Goal: Transaction & Acquisition: Download file/media

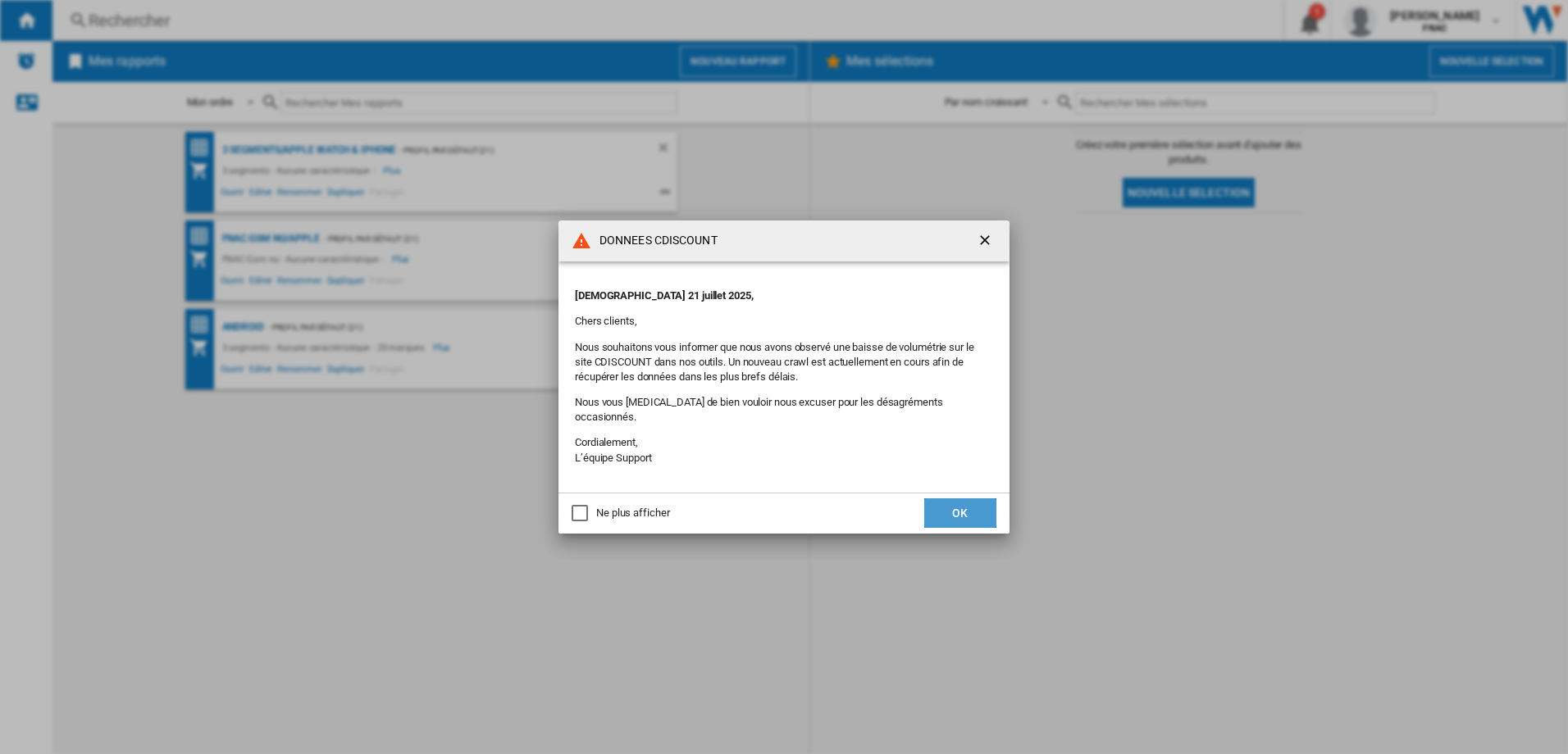
click at [986, 502] on button "OK" at bounding box center [960, 513] width 72 height 30
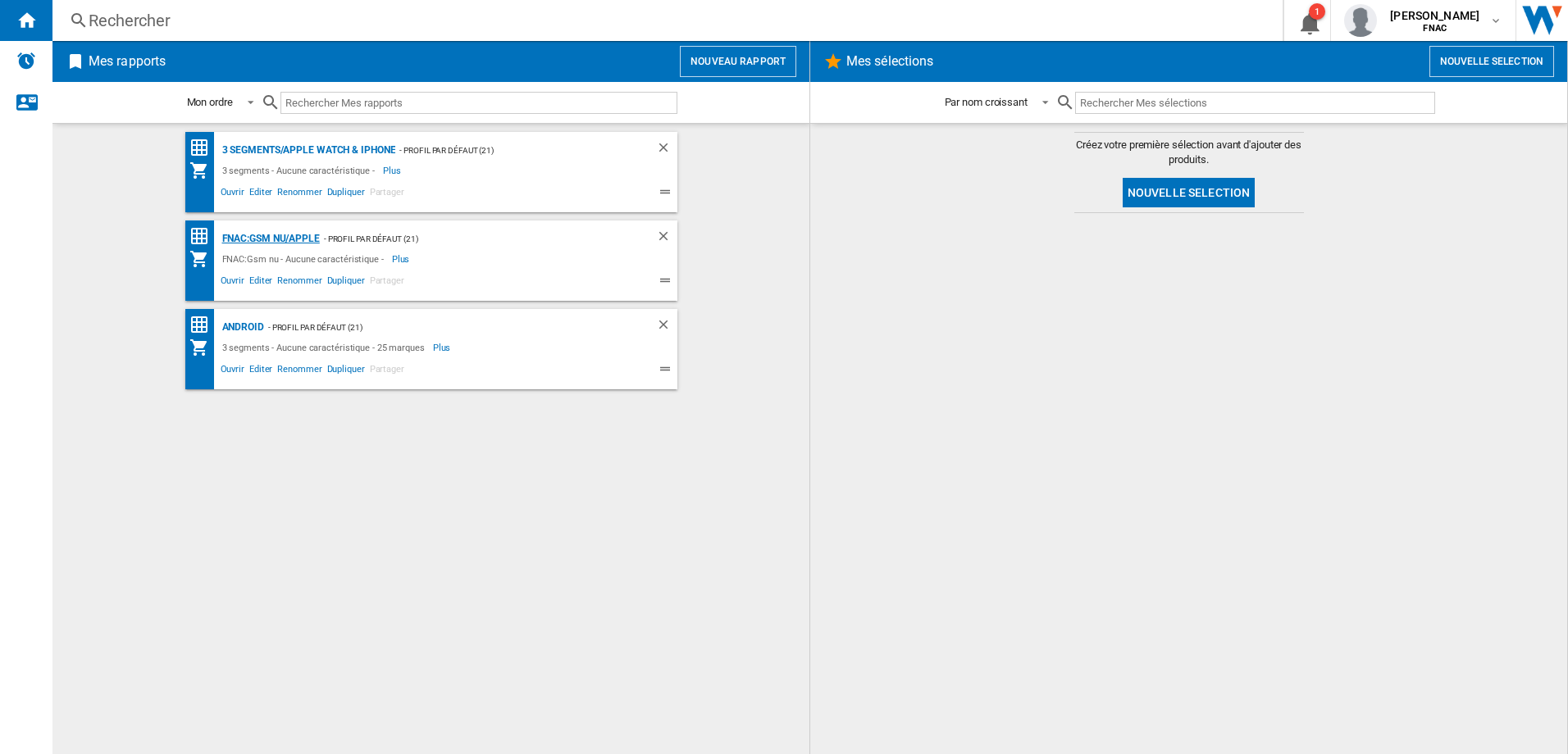
click at [290, 238] on div "FNAC:Gsm nu/APPLE" at bounding box center [268, 239] width 102 height 21
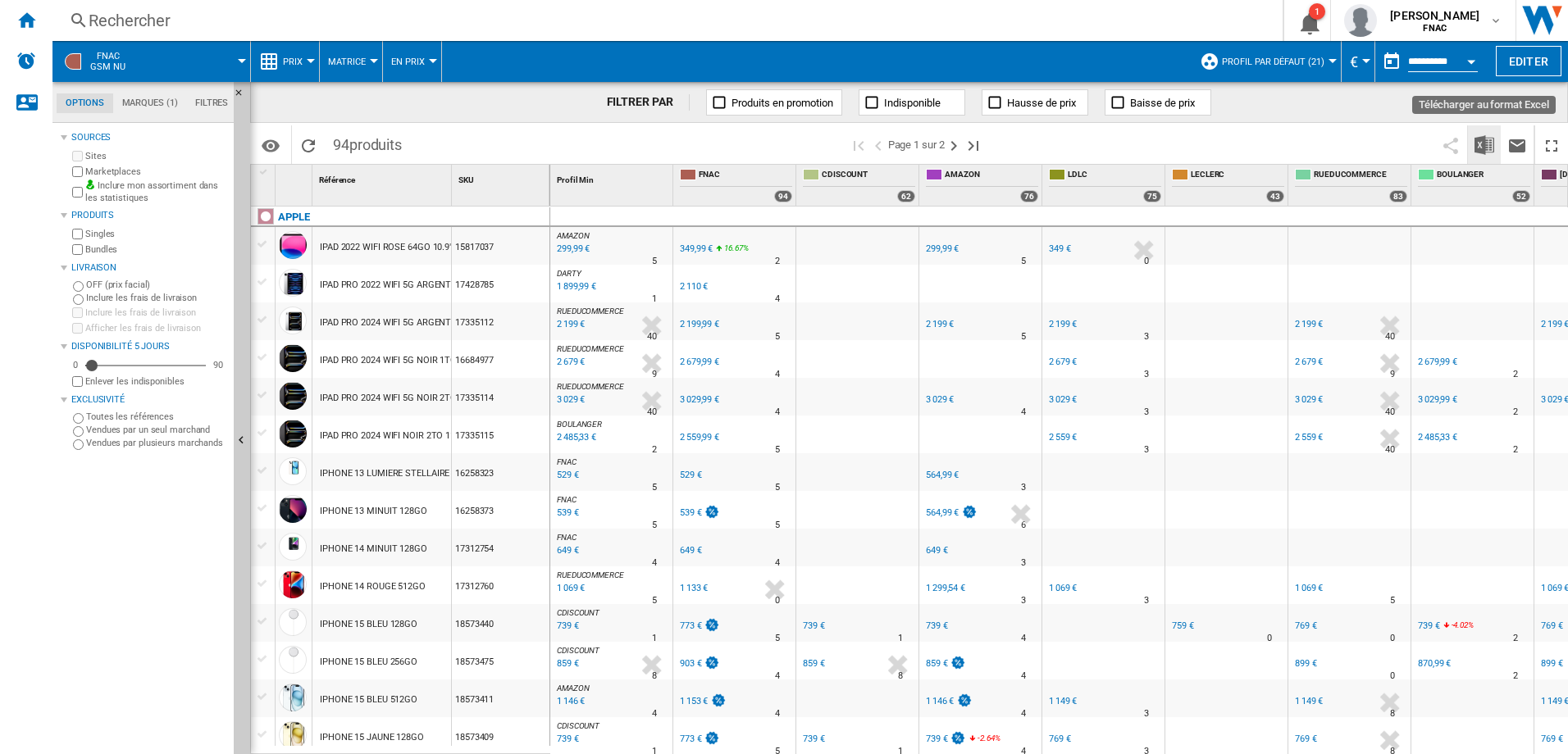
click at [1481, 140] on img "Télécharger au format Excel" at bounding box center [1484, 145] width 20 height 20
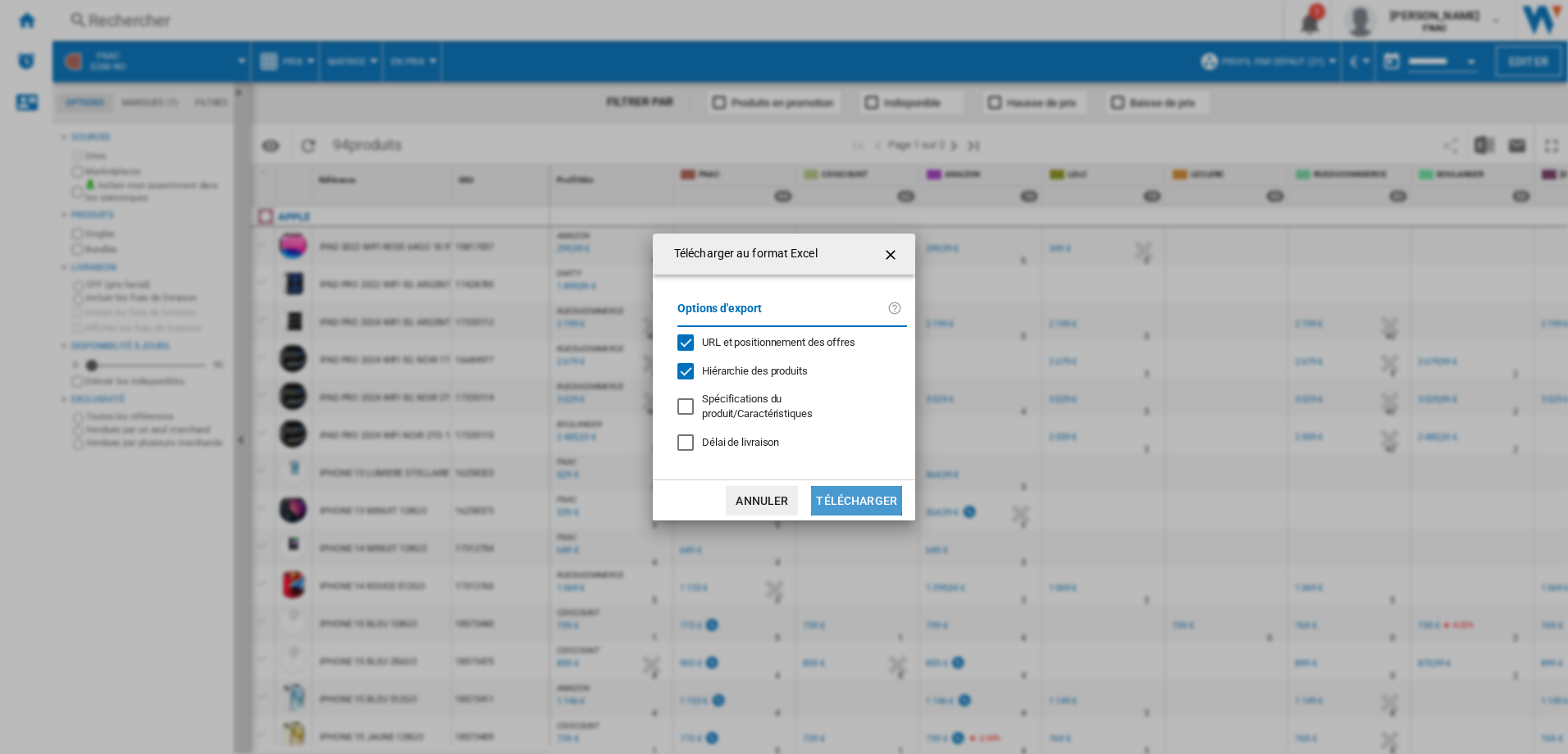
click at [849, 499] on button "Télécharger" at bounding box center [856, 501] width 91 height 30
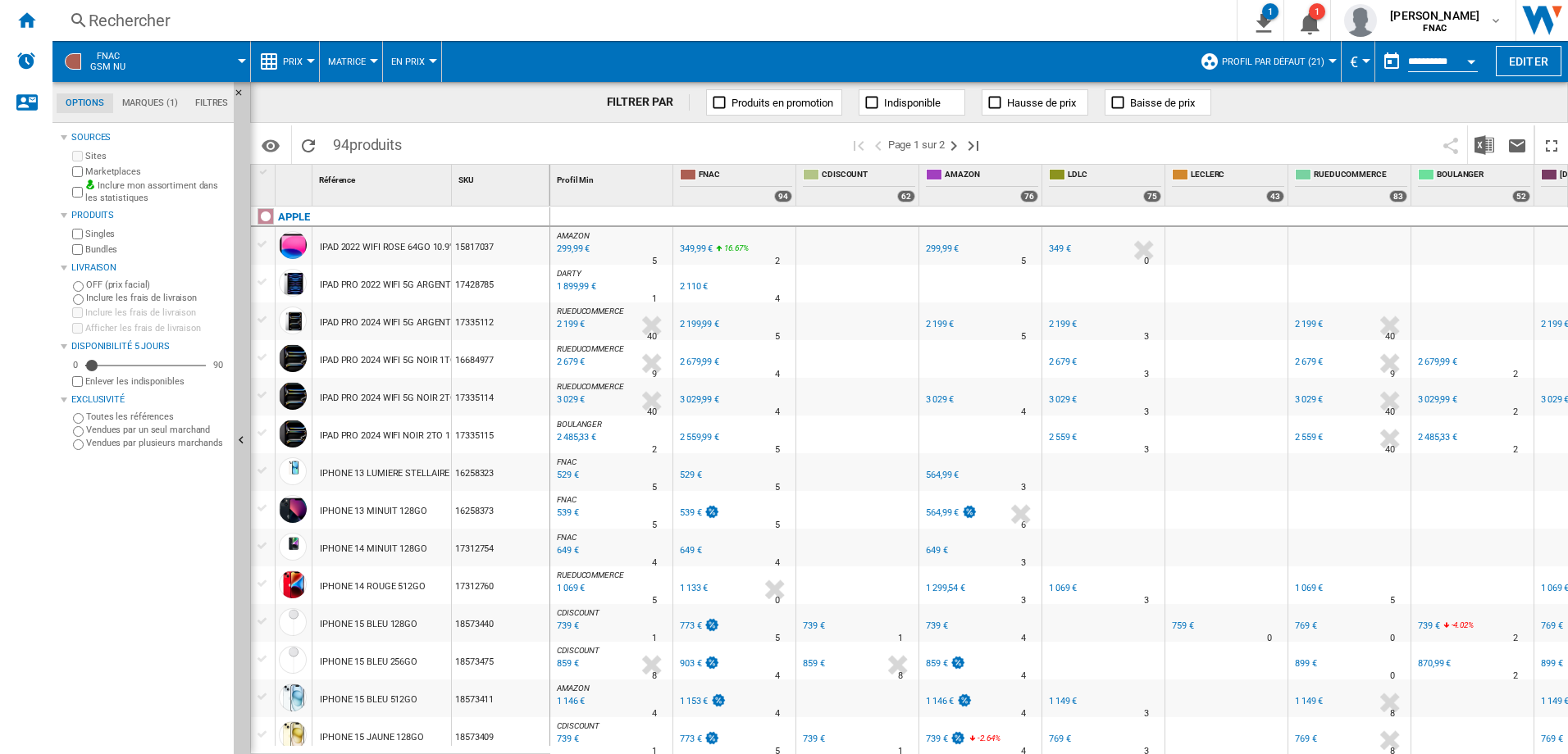
click at [984, 32] on div "{{::getI18NText('[DOMAIN_NAME]').replace('[TEXT]', '')}} Rechercher 0 1 FNAC:Gs…" at bounding box center [810, 20] width 1515 height 41
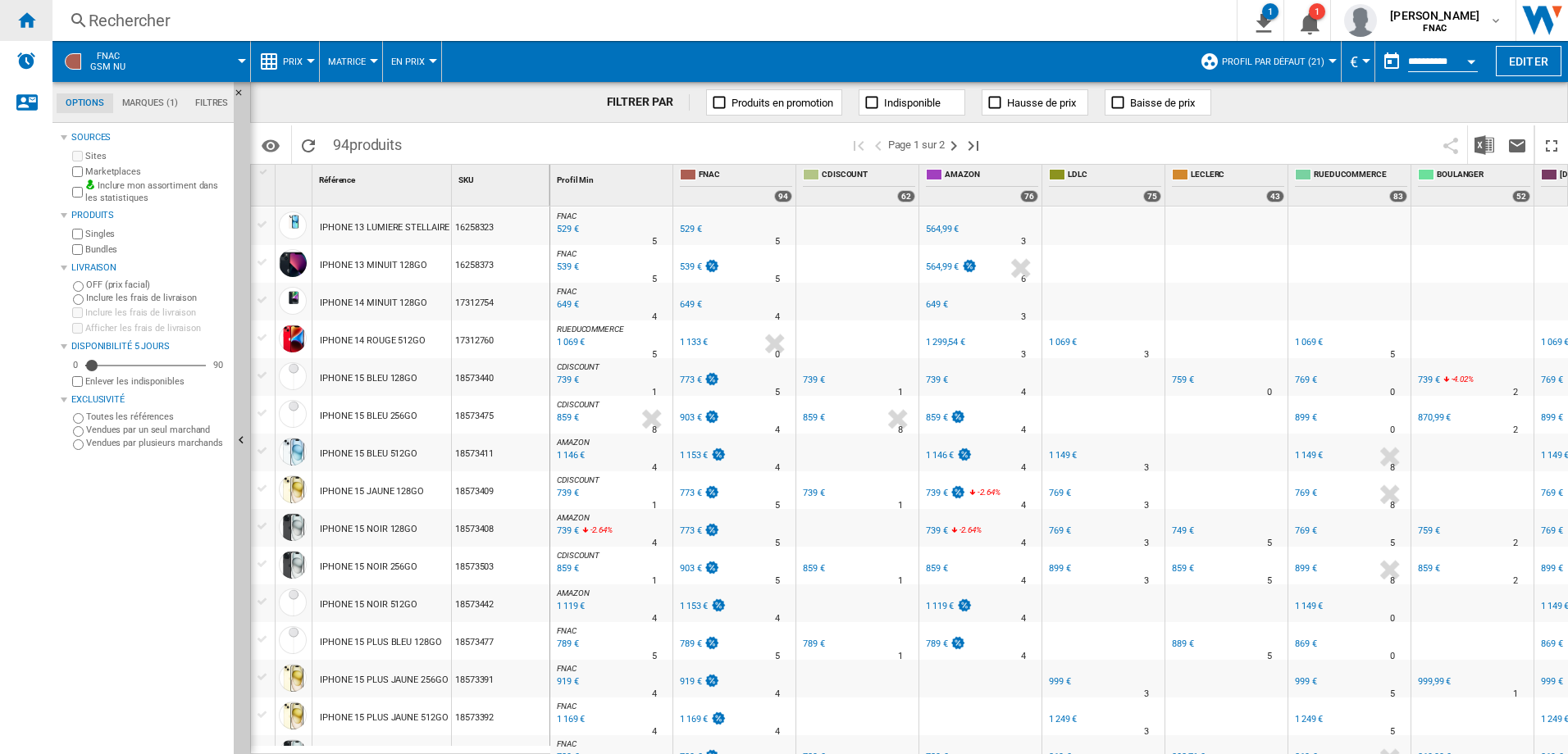
click at [29, 10] on ng-md-icon "Accueil" at bounding box center [26, 19] width 20 height 20
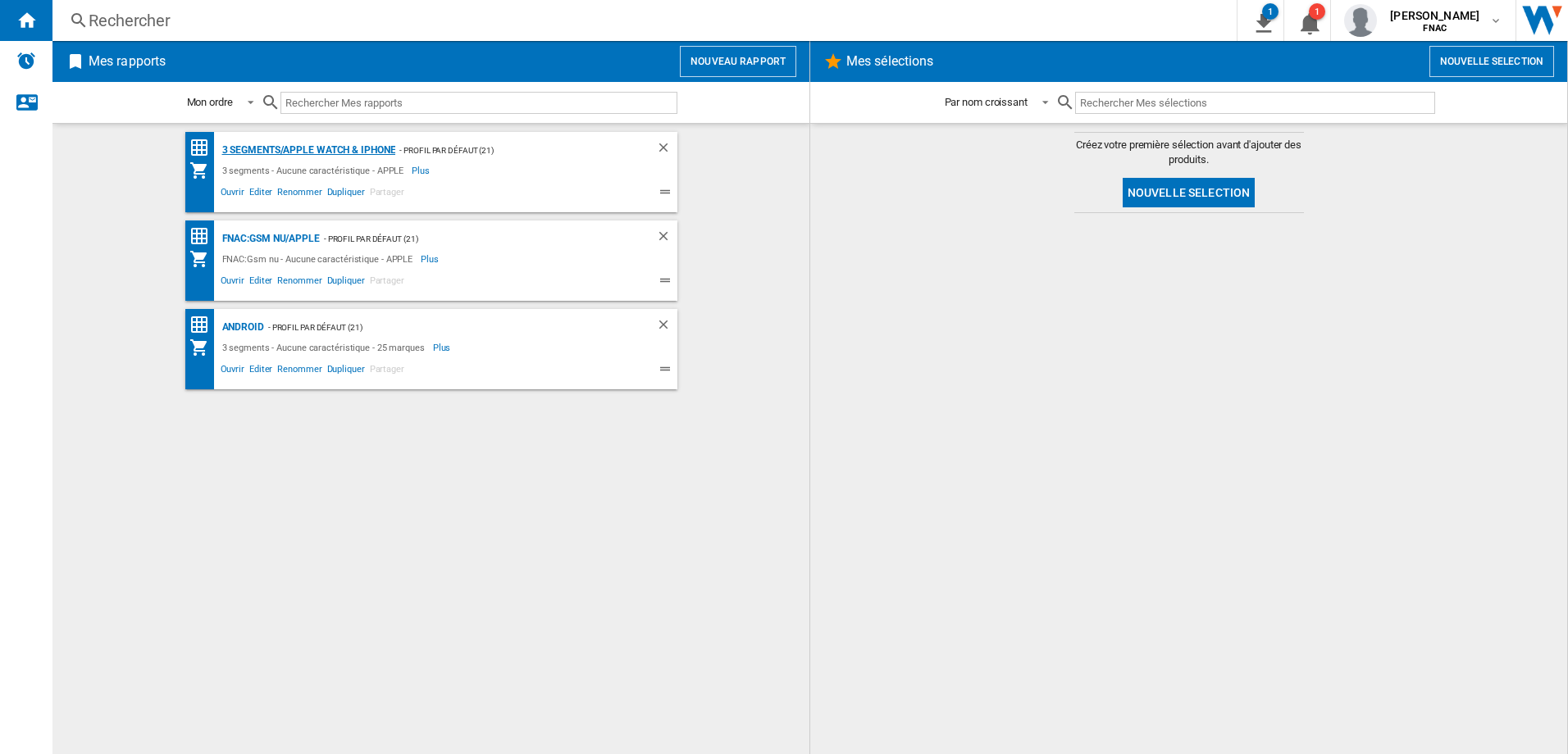
click at [303, 144] on div "3 segments/APPLE WATCH & iPhone" at bounding box center [307, 150] width 178 height 21
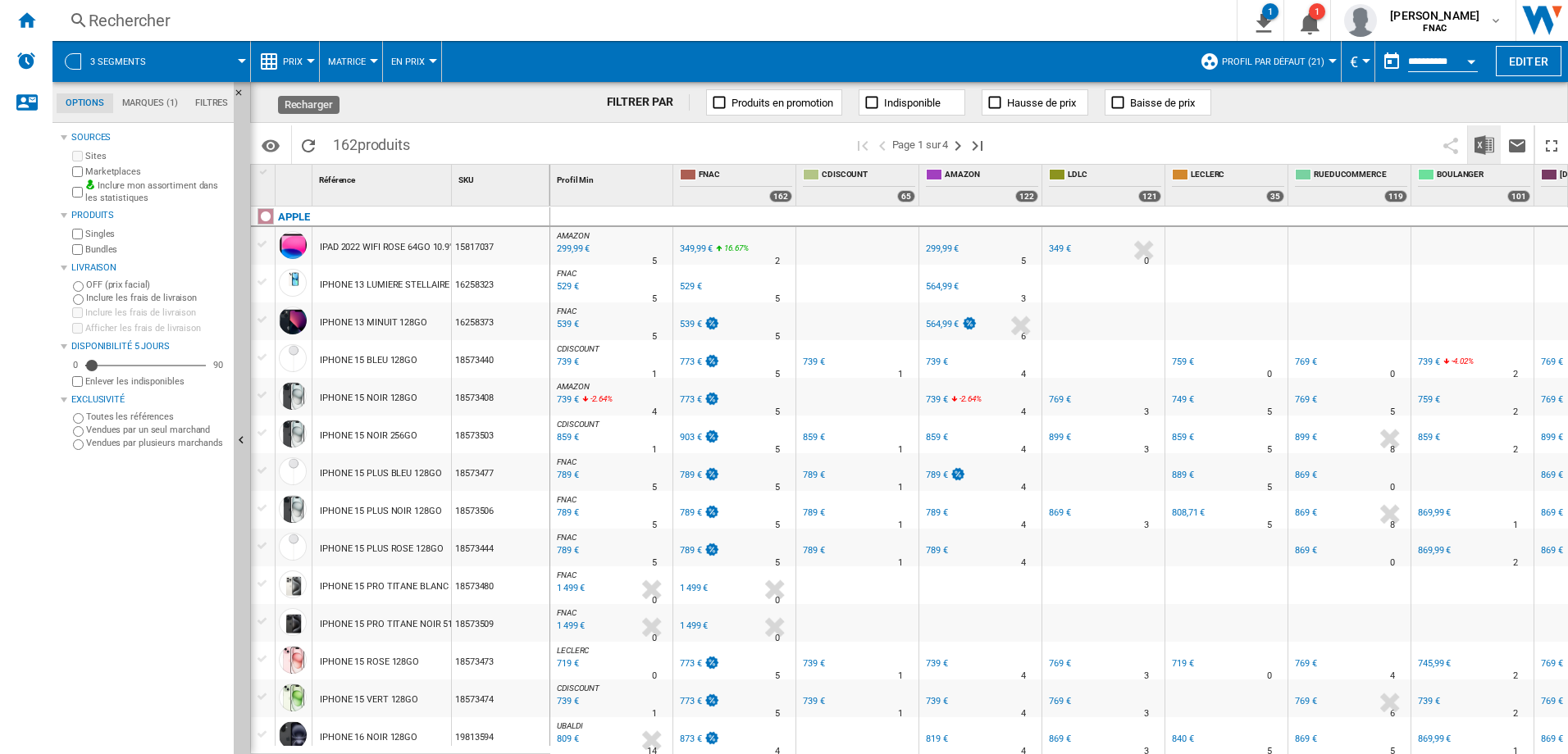
click at [1492, 150] on img "Télécharger au format Excel" at bounding box center [1484, 145] width 20 height 20
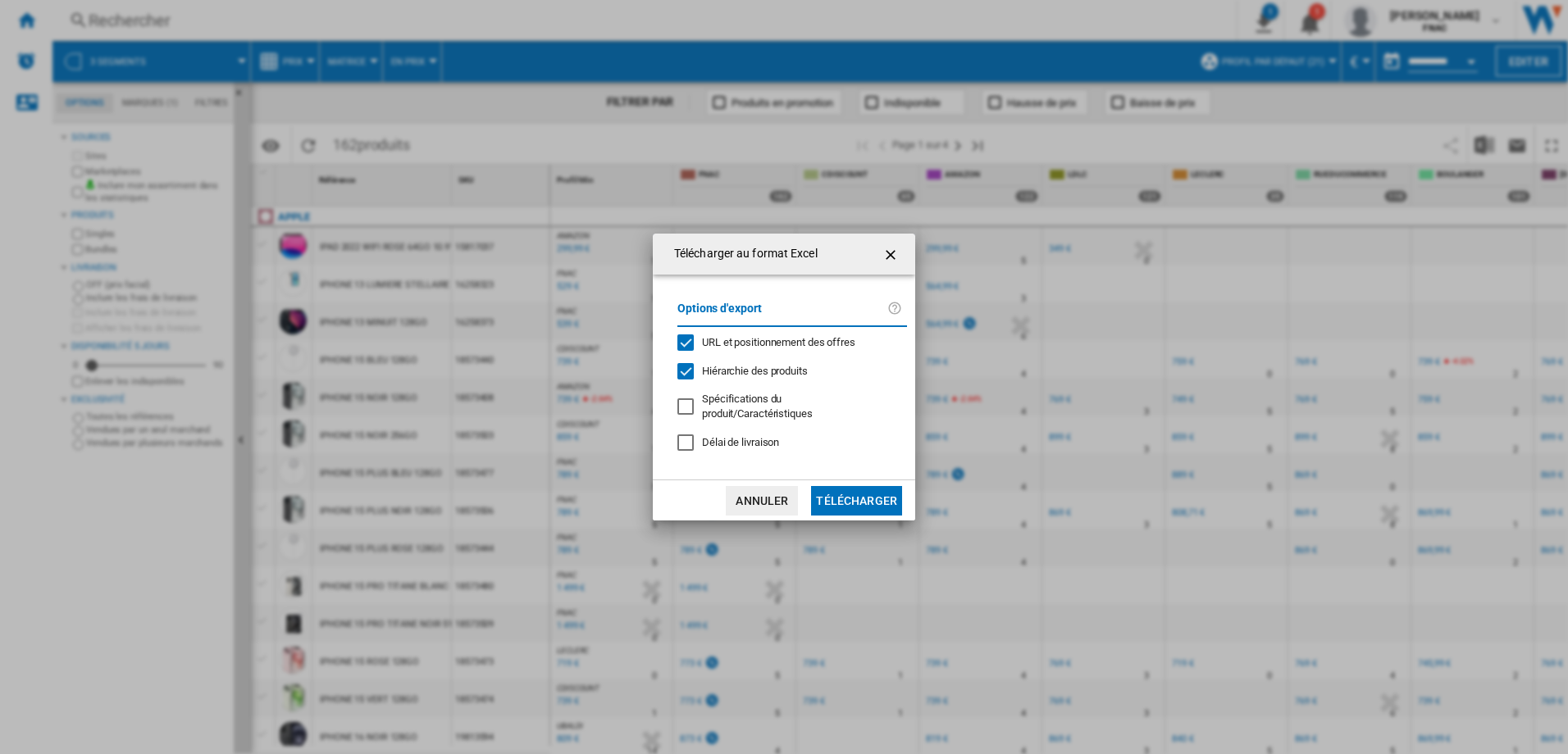
click at [870, 500] on button "Télécharger" at bounding box center [856, 501] width 91 height 30
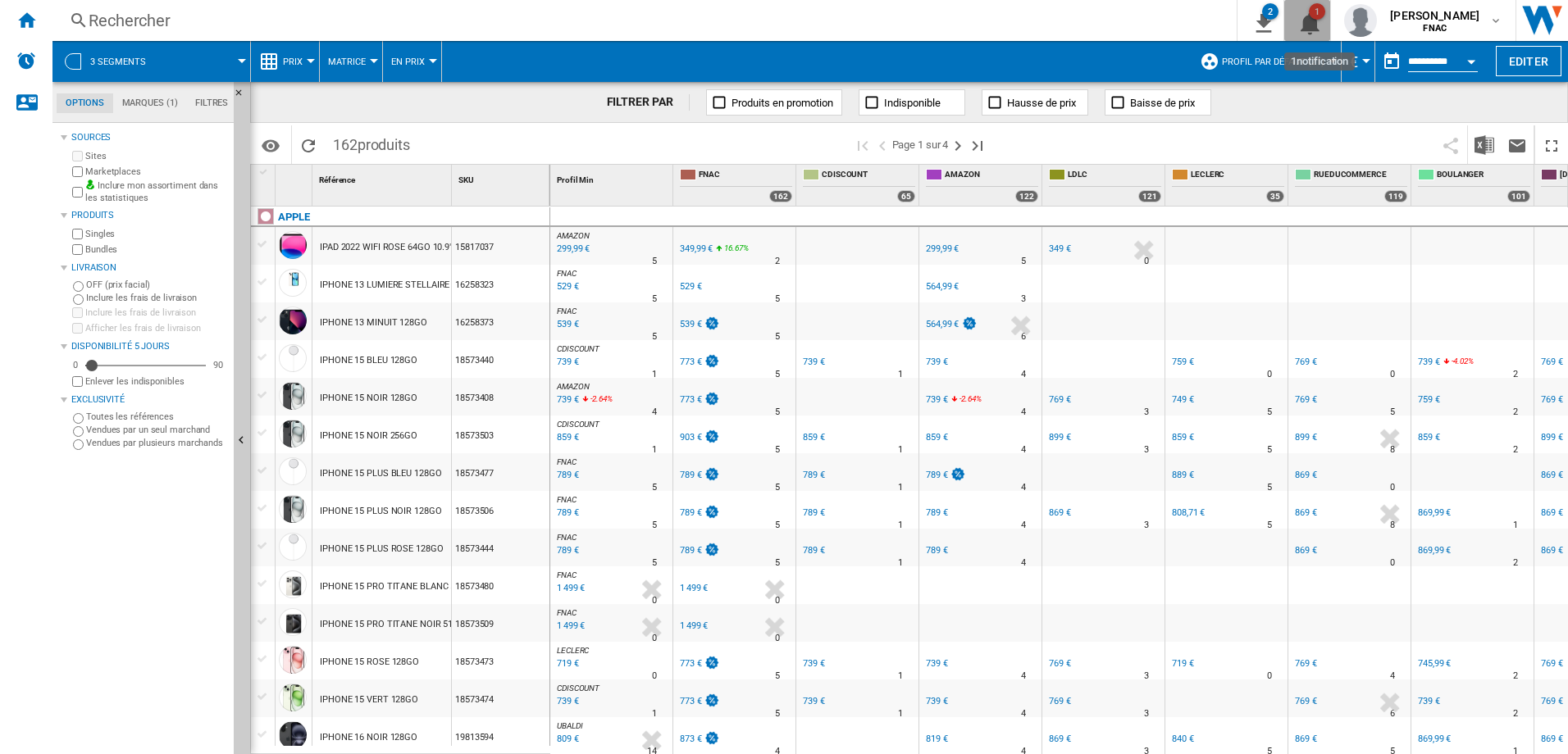
click at [1317, 30] on ng-md-icon "1\a notification" at bounding box center [1307, 21] width 20 height 21
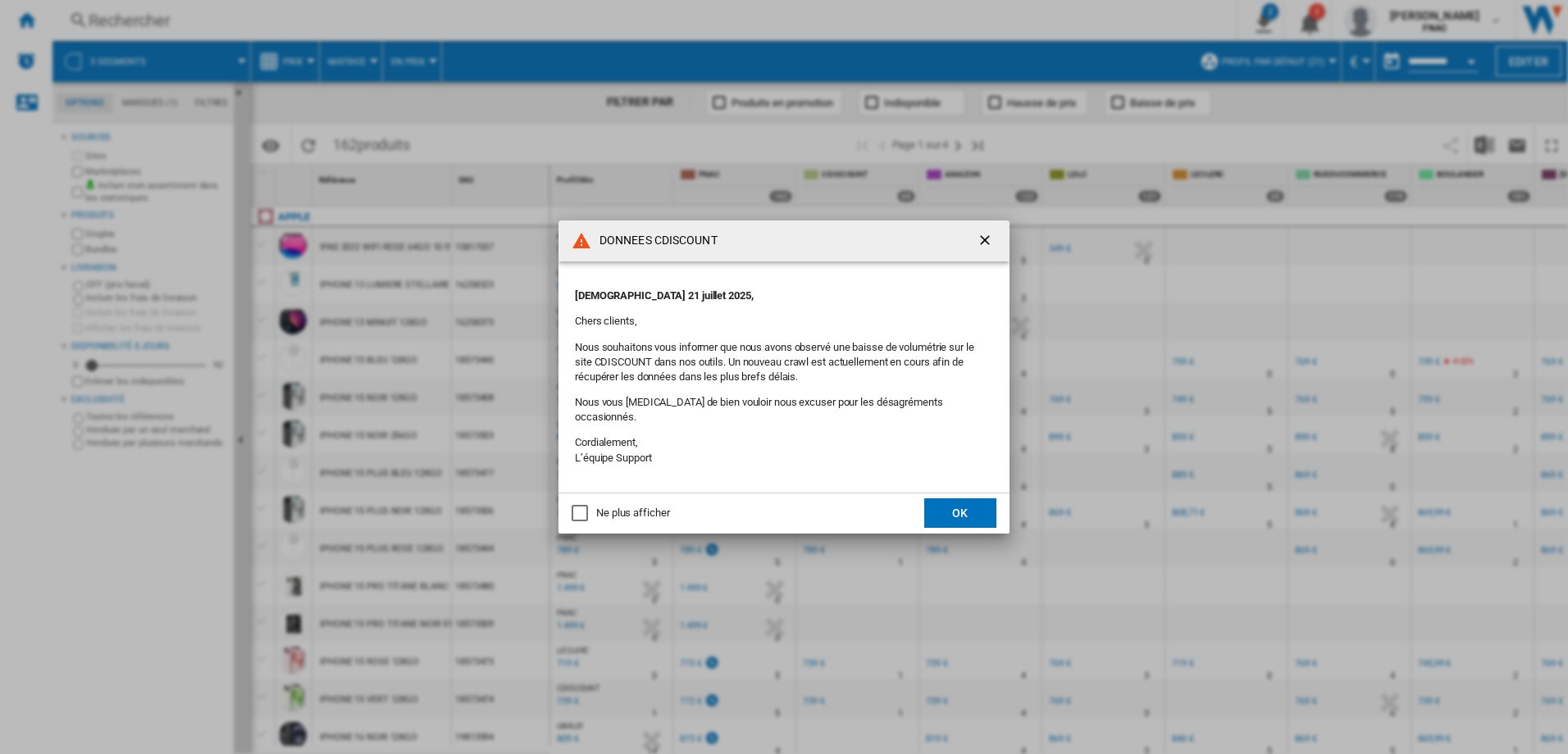
click at [954, 502] on button "OK" at bounding box center [960, 513] width 72 height 30
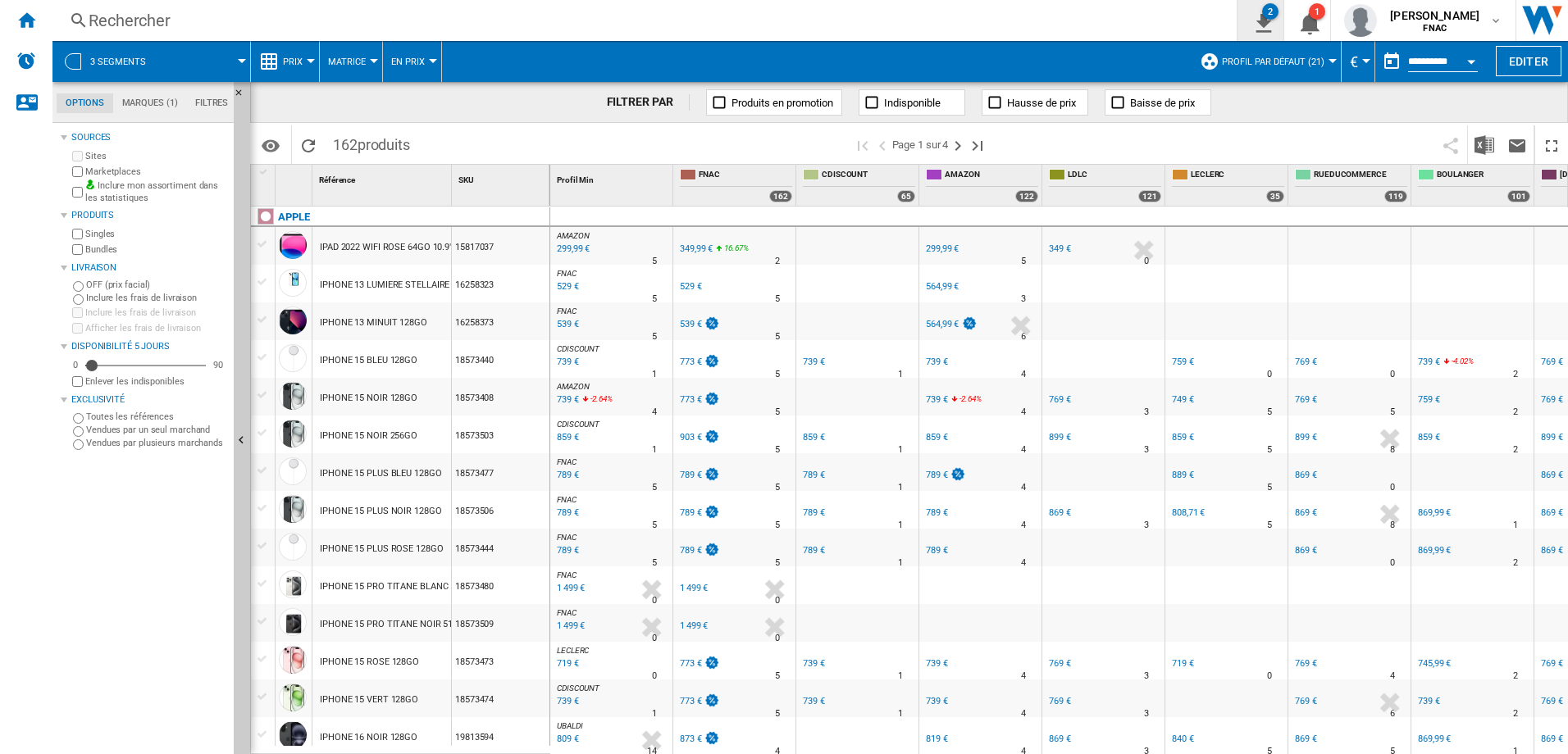
click at [1269, 19] on ng-md-icon "2\a exports" at bounding box center [1260, 21] width 20 height 21
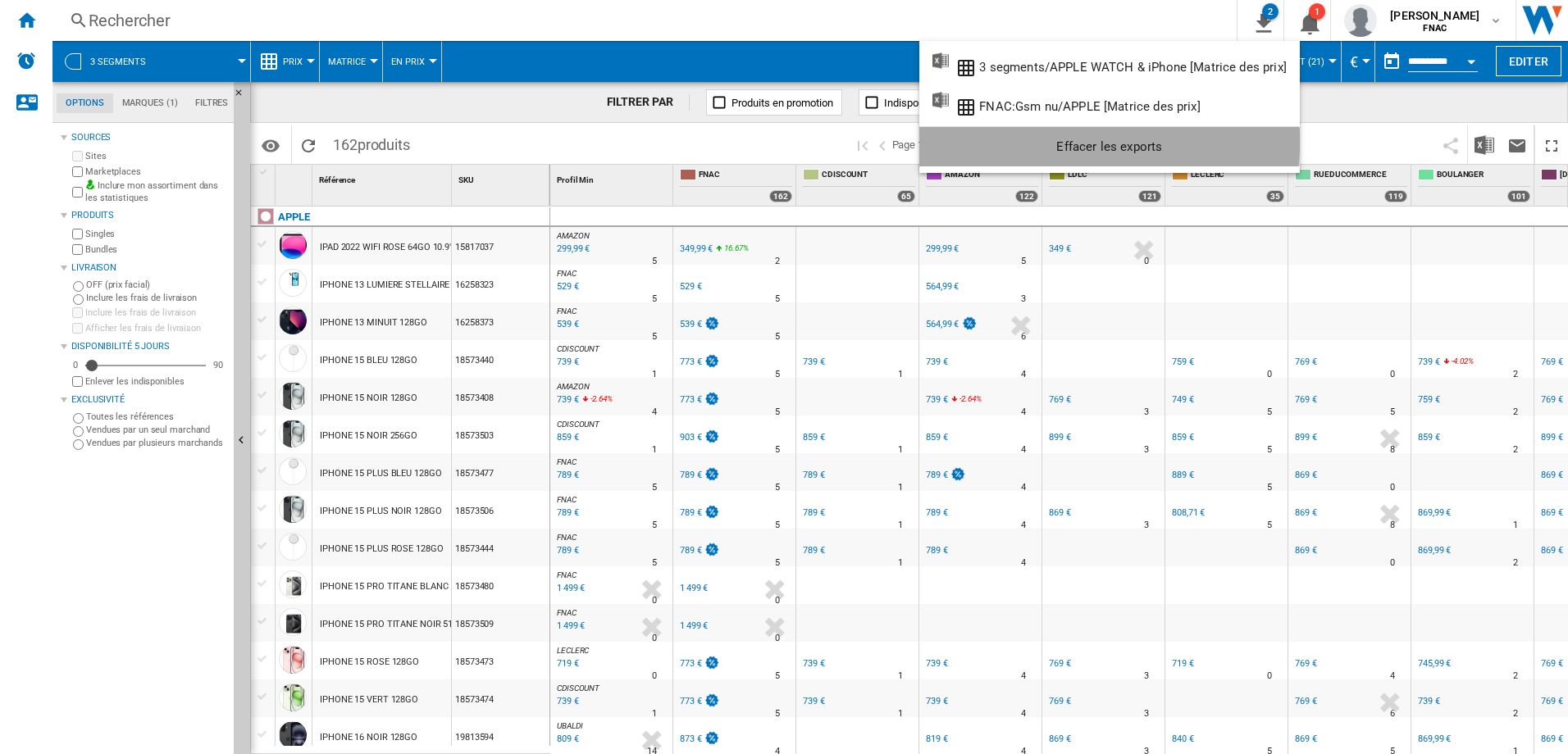
click at [1093, 142] on div "Effacer les exports" at bounding box center [1109, 147] width 354 height 30
